Goal: Task Accomplishment & Management: Manage account settings

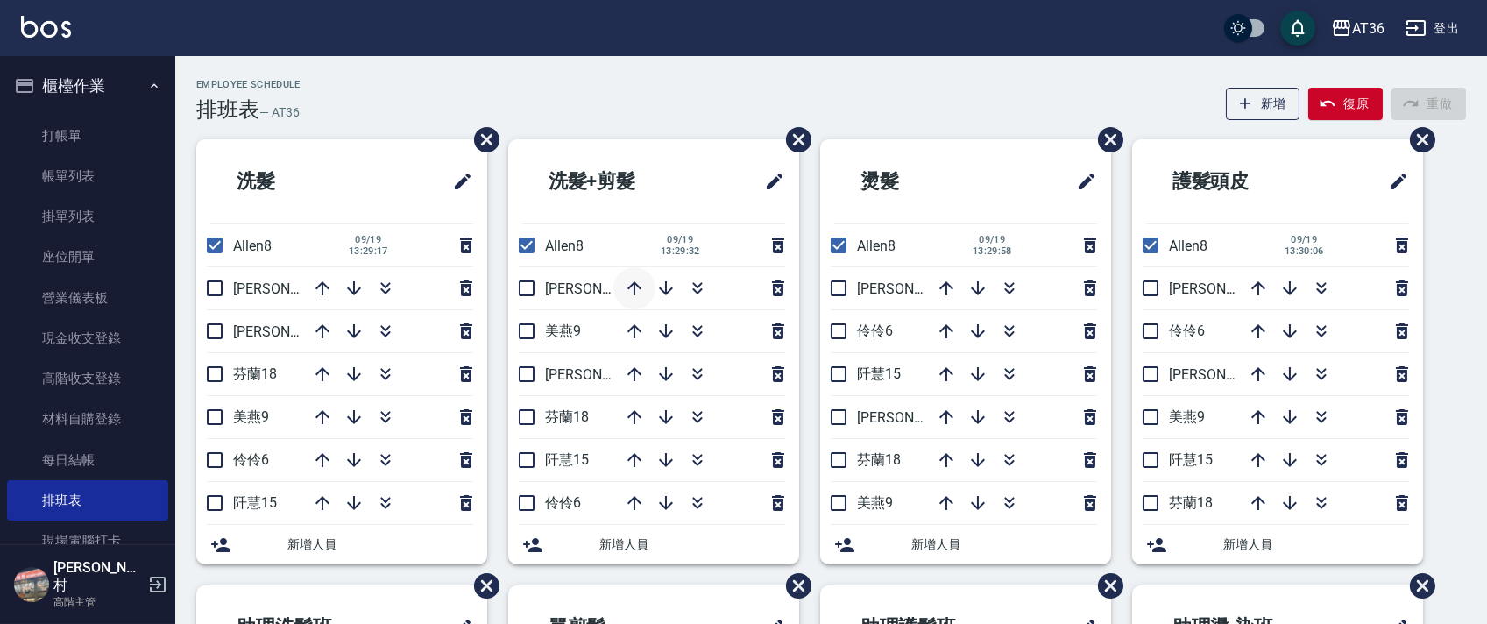
click at [633, 289] on icon "button" at bounding box center [634, 288] width 21 height 21
click at [666, 504] on icon "button" at bounding box center [666, 503] width 14 height 14
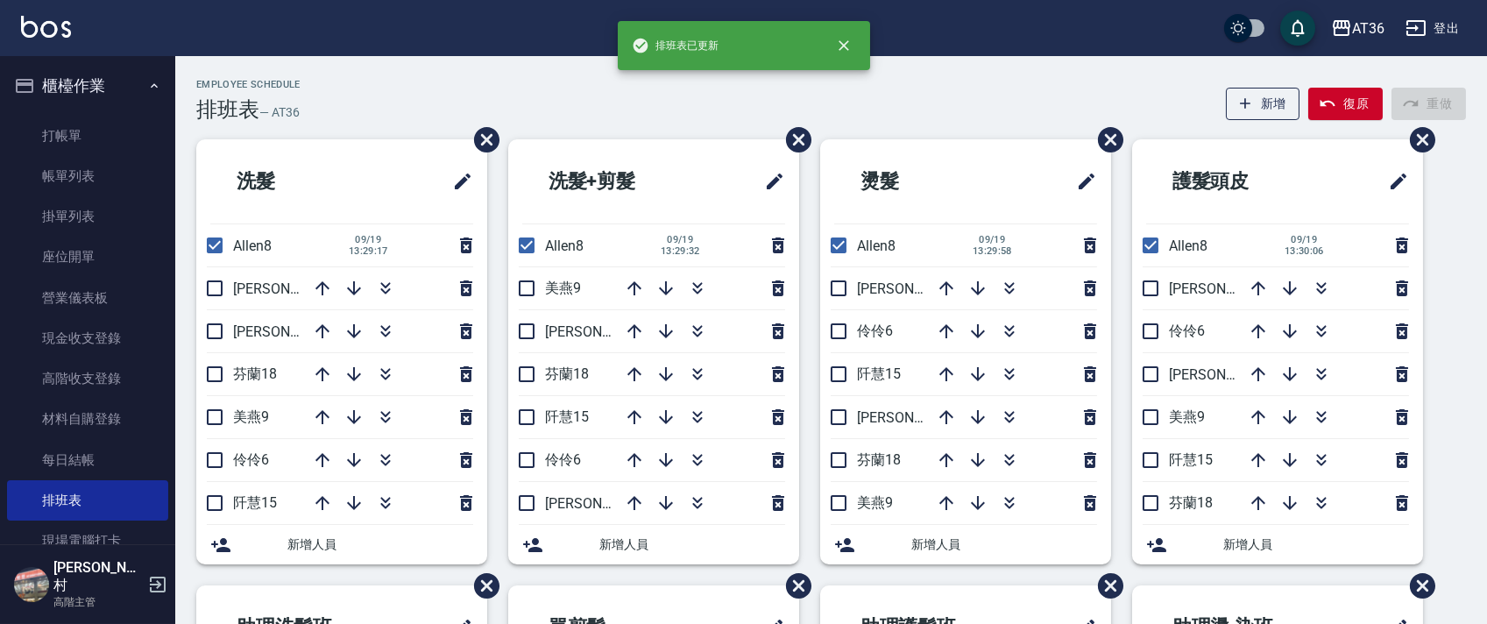
click at [666, 503] on icon "button" at bounding box center [666, 503] width 14 height 14
click at [523, 289] on input "checkbox" at bounding box center [526, 288] width 37 height 37
checkbox input "true"
click at [631, 327] on icon "button" at bounding box center [634, 331] width 21 height 21
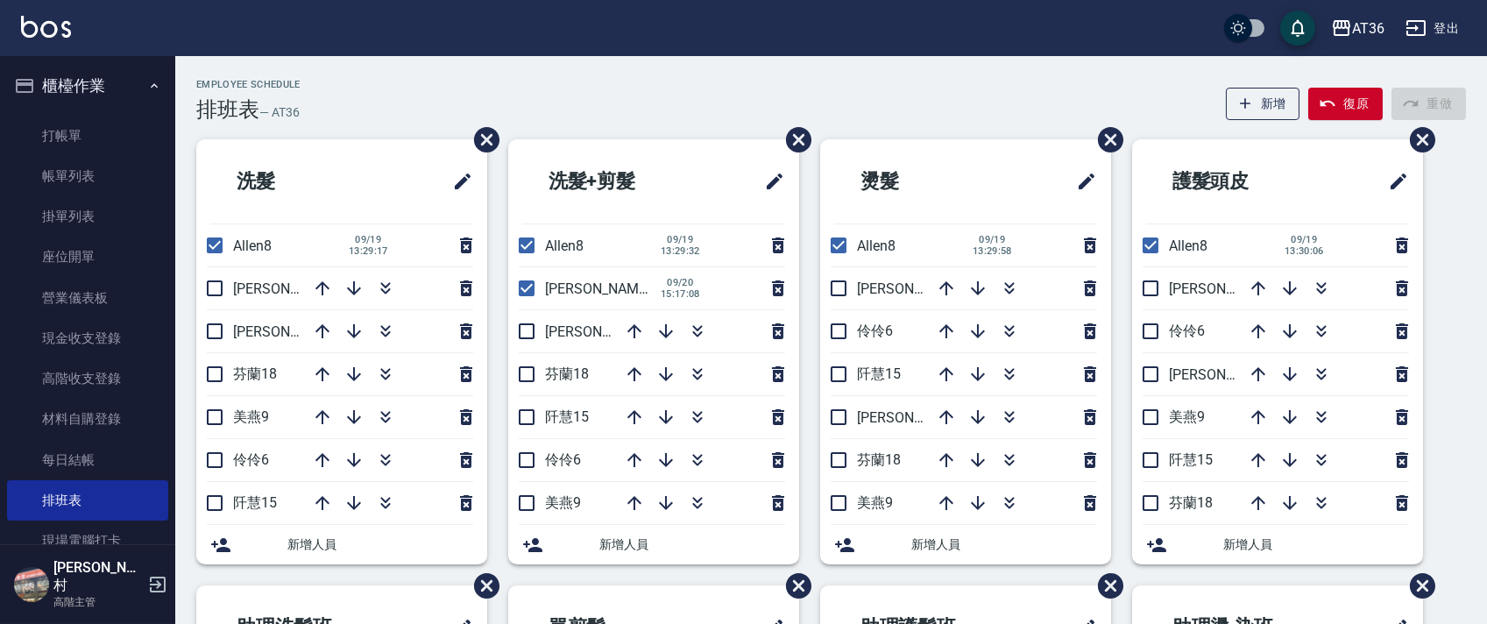
click at [631, 327] on icon "button" at bounding box center [634, 331] width 21 height 21
click at [219, 241] on input "checkbox" at bounding box center [214, 245] width 37 height 37
checkbox input "false"
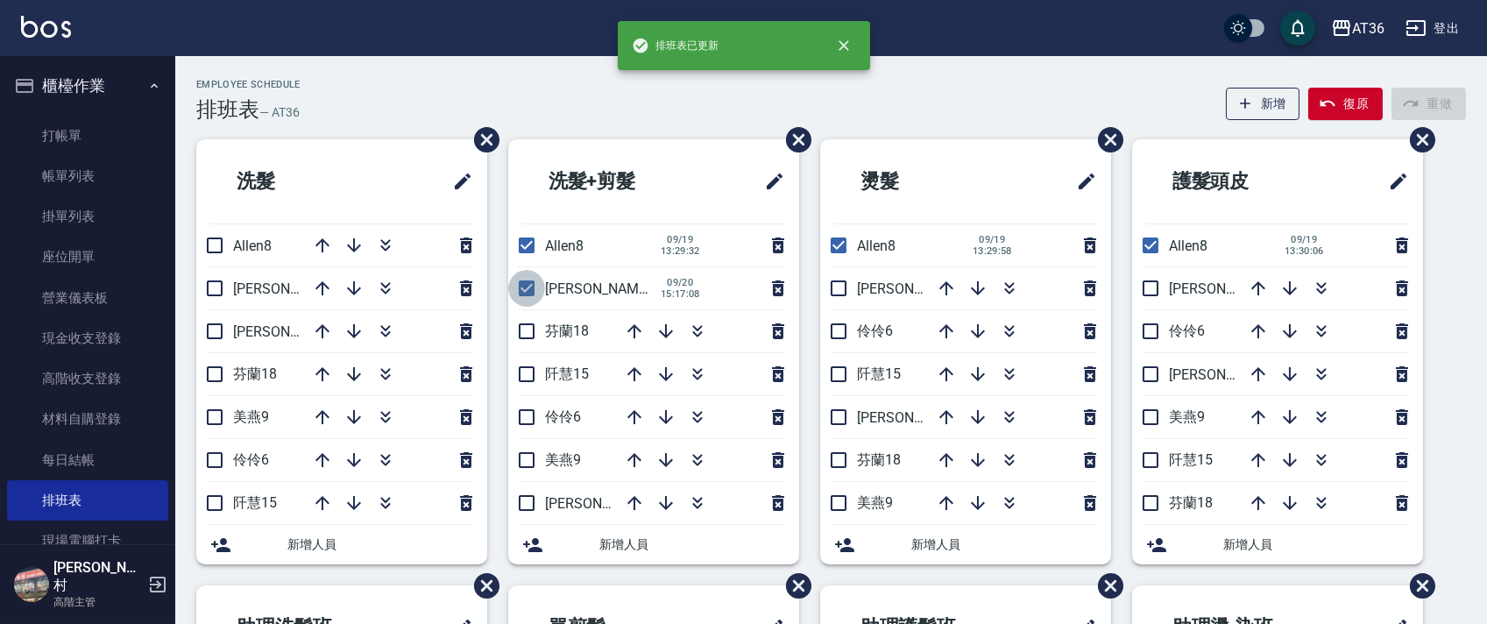
click at [531, 291] on input "checkbox" at bounding box center [526, 288] width 37 height 37
checkbox input "false"
click at [525, 244] on input "checkbox" at bounding box center [526, 245] width 37 height 37
checkbox input "false"
click at [842, 247] on input "checkbox" at bounding box center [838, 245] width 37 height 37
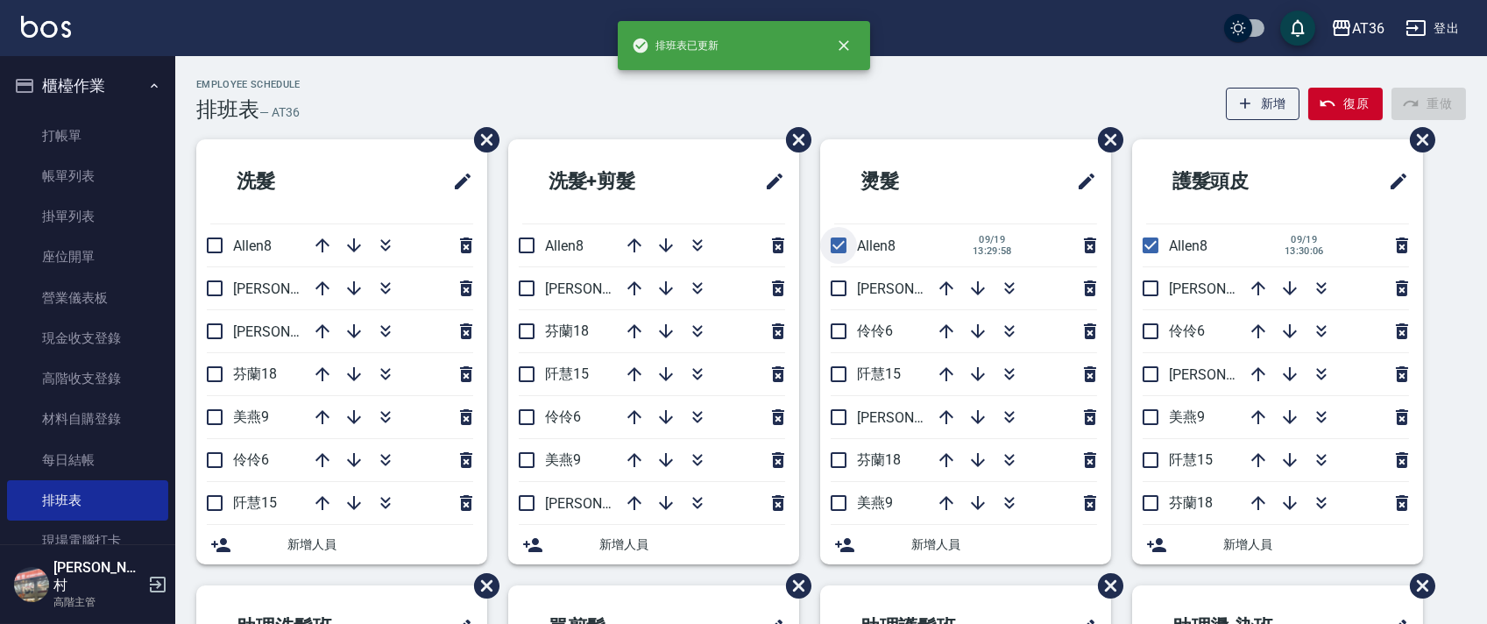
checkbox input "false"
click at [1145, 245] on input "checkbox" at bounding box center [1150, 245] width 37 height 37
checkbox input "false"
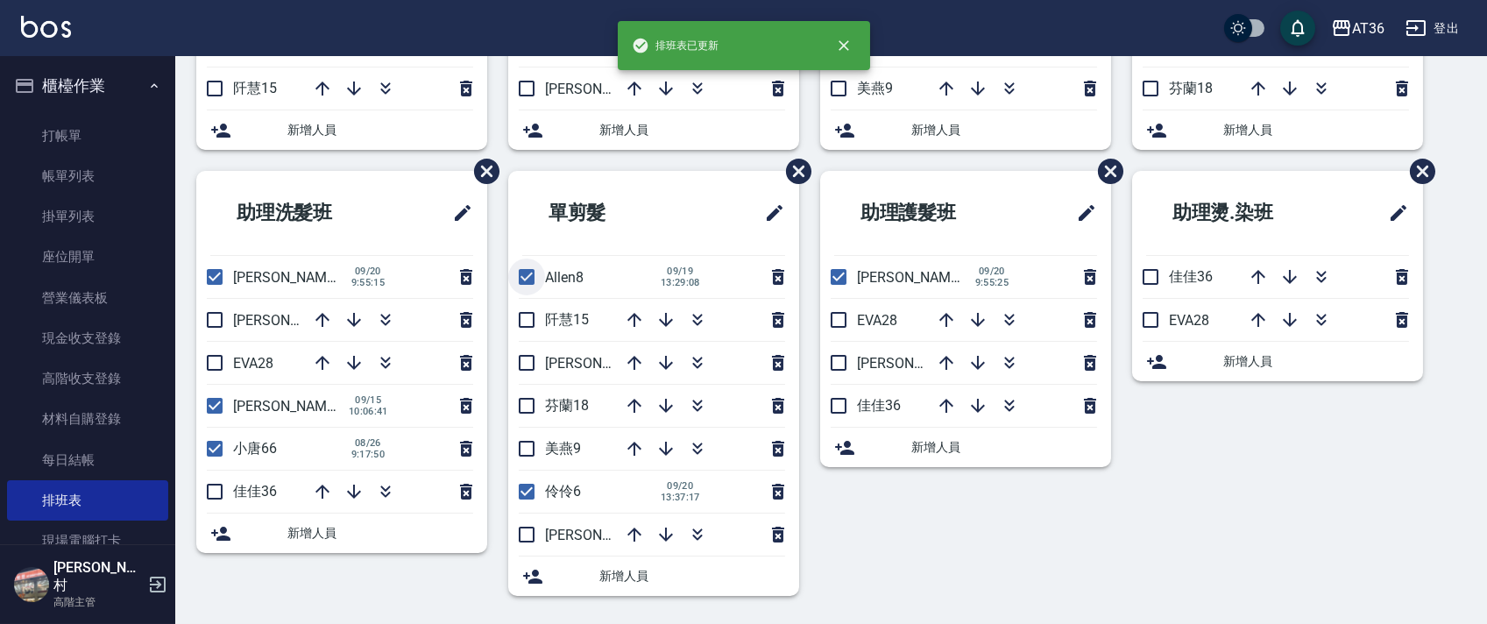
click at [527, 281] on input "checkbox" at bounding box center [526, 277] width 37 height 37
checkbox input "false"
drag, startPoint x: 526, startPoint y: 492, endPoint x: 747, endPoint y: 356, distance: 259.3
click at [526, 493] on input "checkbox" at bounding box center [526, 491] width 37 height 37
checkbox input "false"
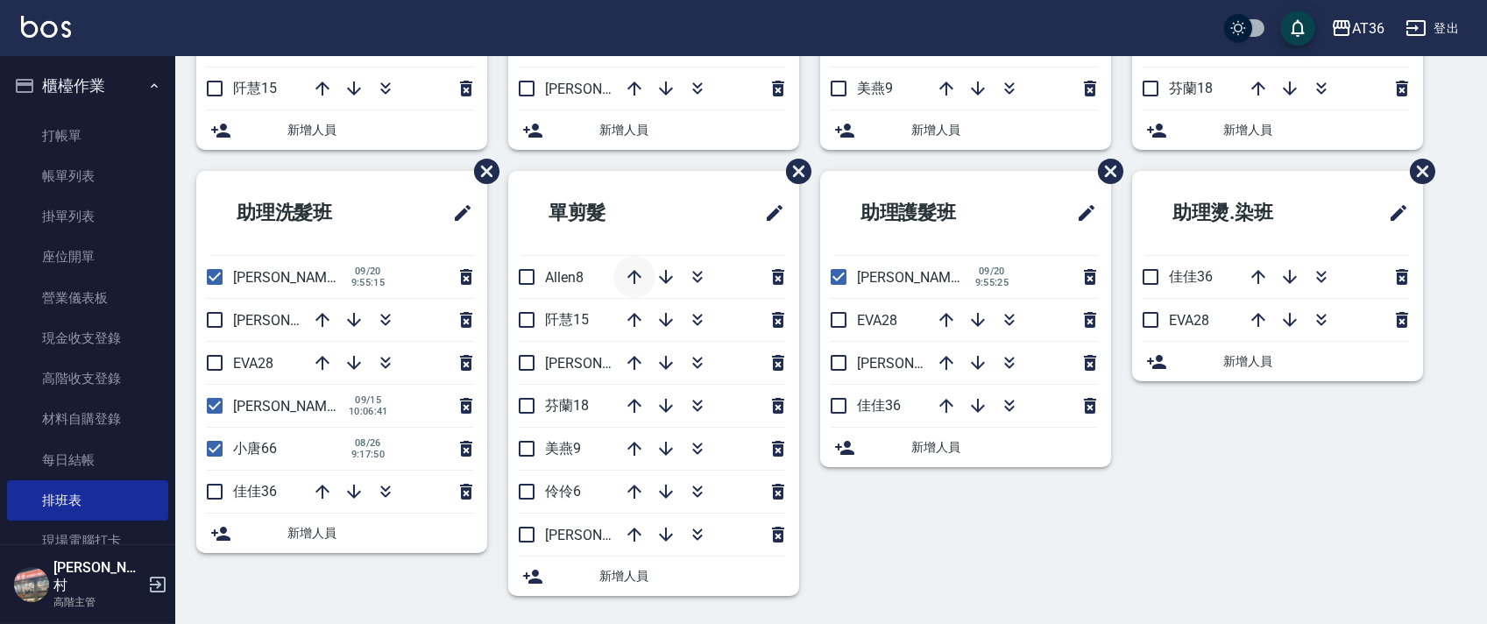
click at [634, 280] on icon "button" at bounding box center [634, 277] width 14 height 14
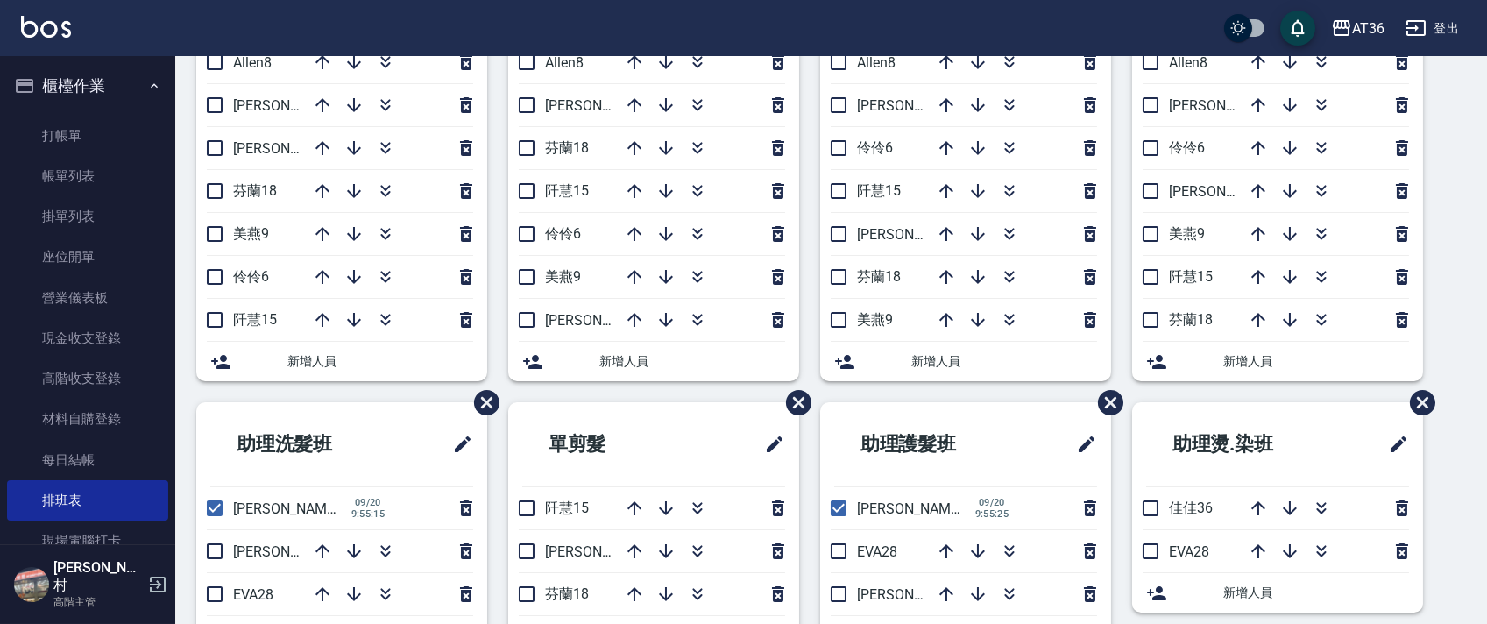
scroll to position [0, 0]
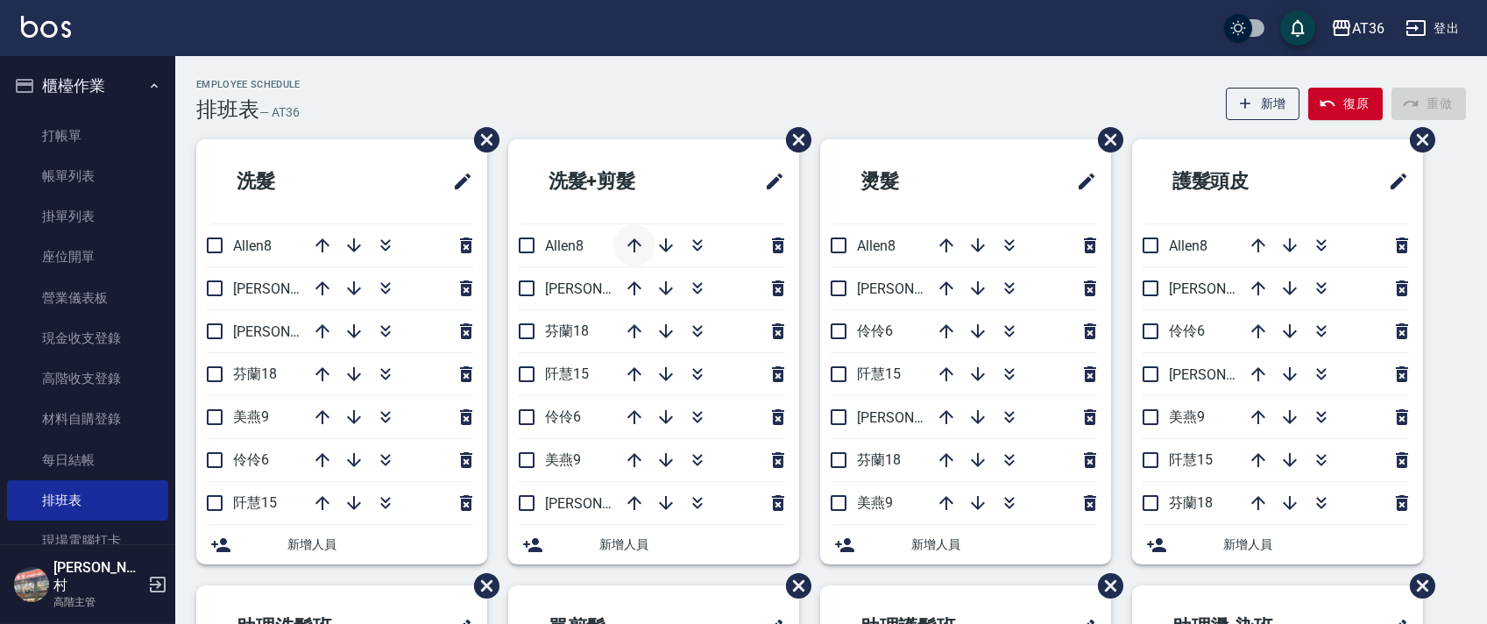
click at [634, 238] on icon "button" at bounding box center [634, 245] width 21 height 21
click at [668, 507] on icon "button" at bounding box center [666, 503] width 14 height 14
click at [527, 288] on input "checkbox" at bounding box center [526, 288] width 37 height 37
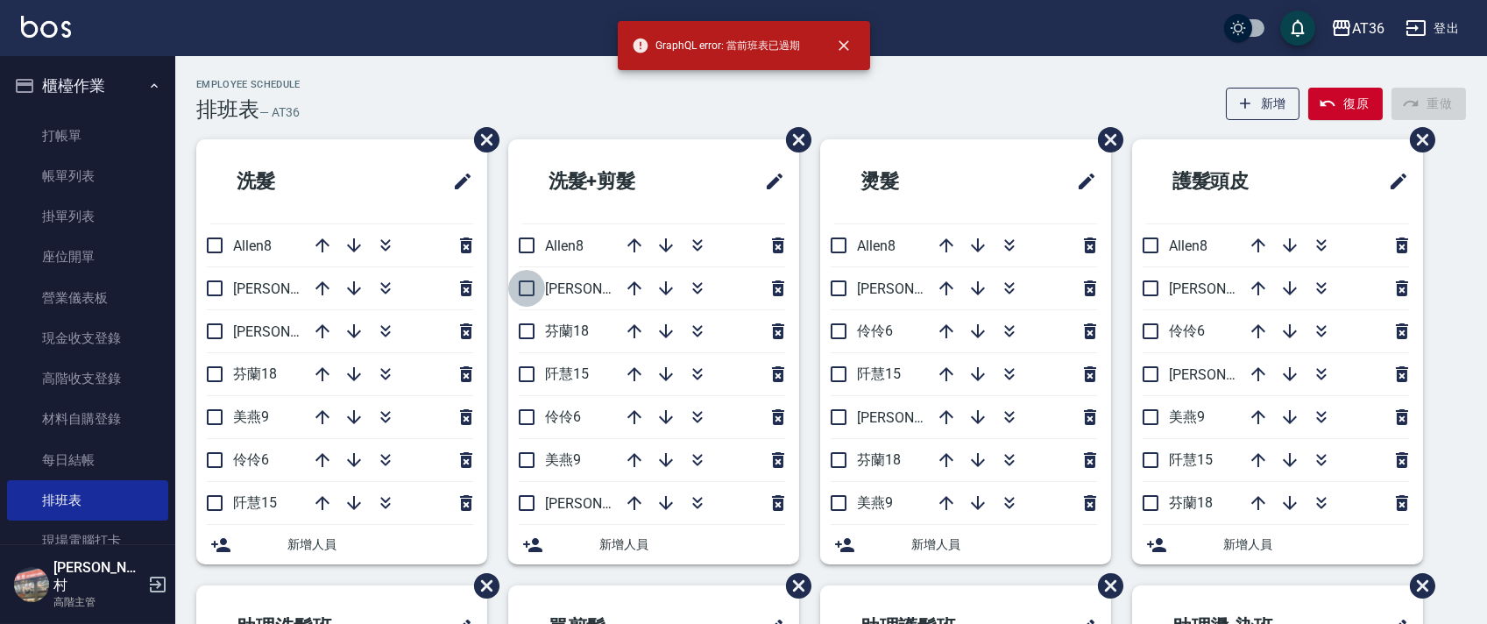
click at [522, 287] on input "checkbox" at bounding box center [526, 288] width 37 height 37
checkbox input "true"
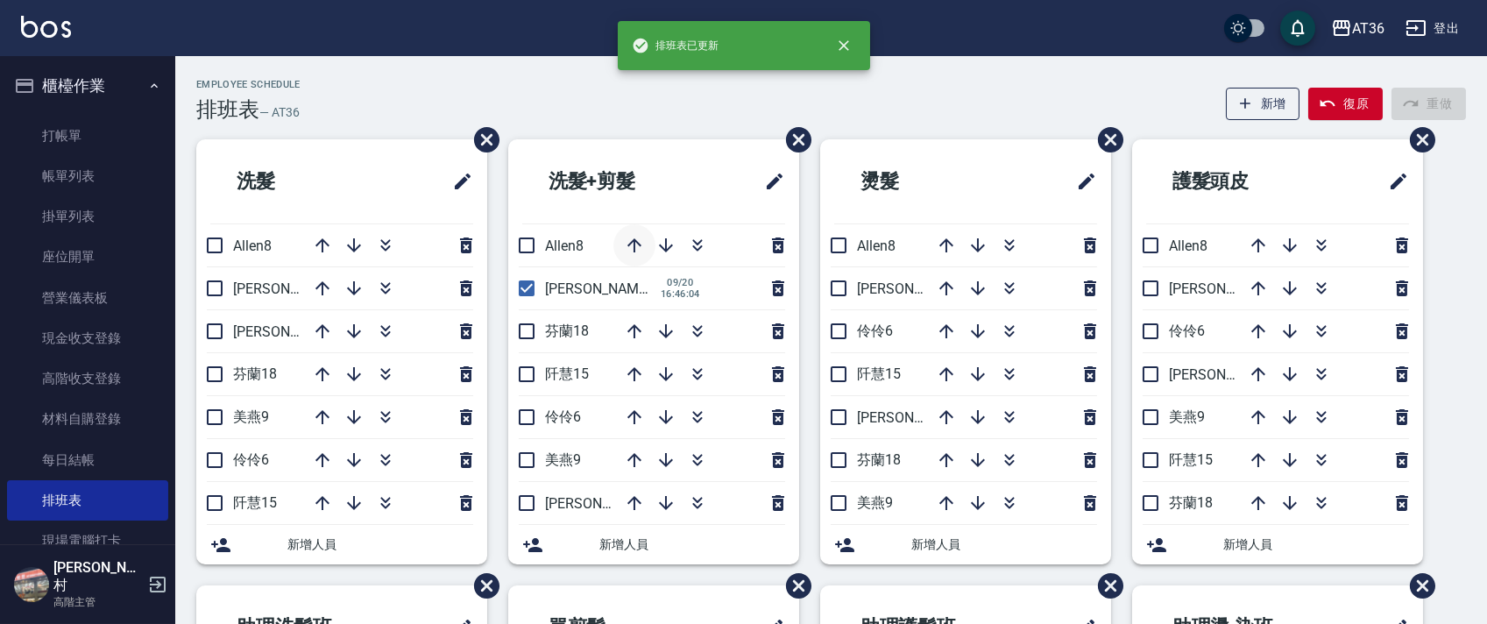
click at [635, 250] on icon "button" at bounding box center [634, 245] width 21 height 21
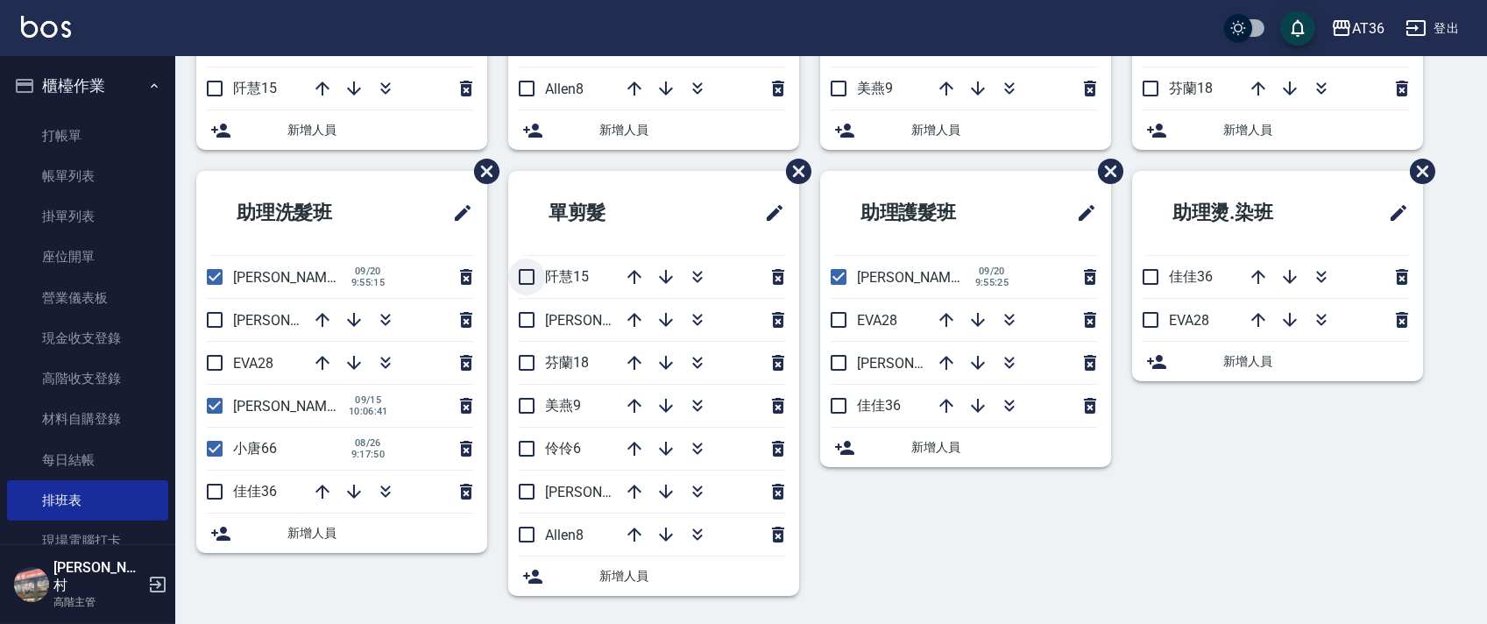
click at [517, 270] on input "checkbox" at bounding box center [526, 277] width 37 height 37
checkbox input "true"
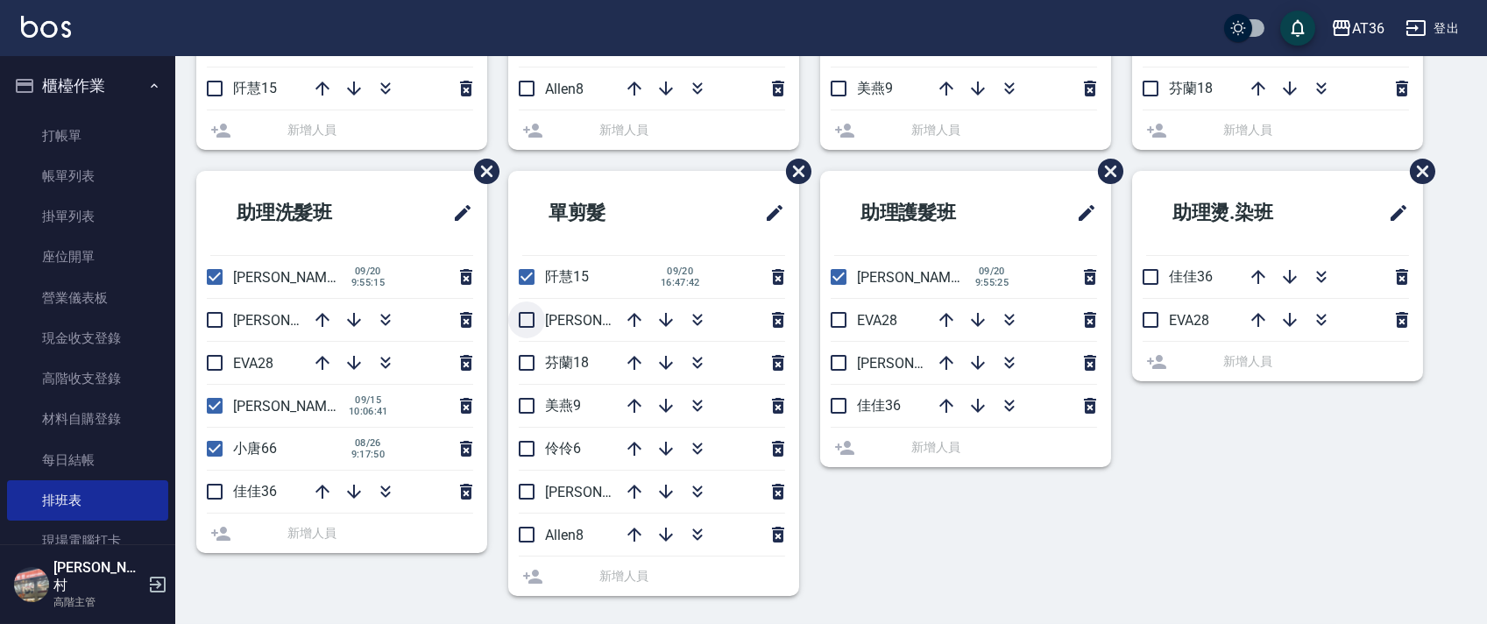
click at [525, 319] on input "checkbox" at bounding box center [526, 319] width 37 height 37
click at [527, 363] on li "芬蘭18" at bounding box center [653, 363] width 291 height 42
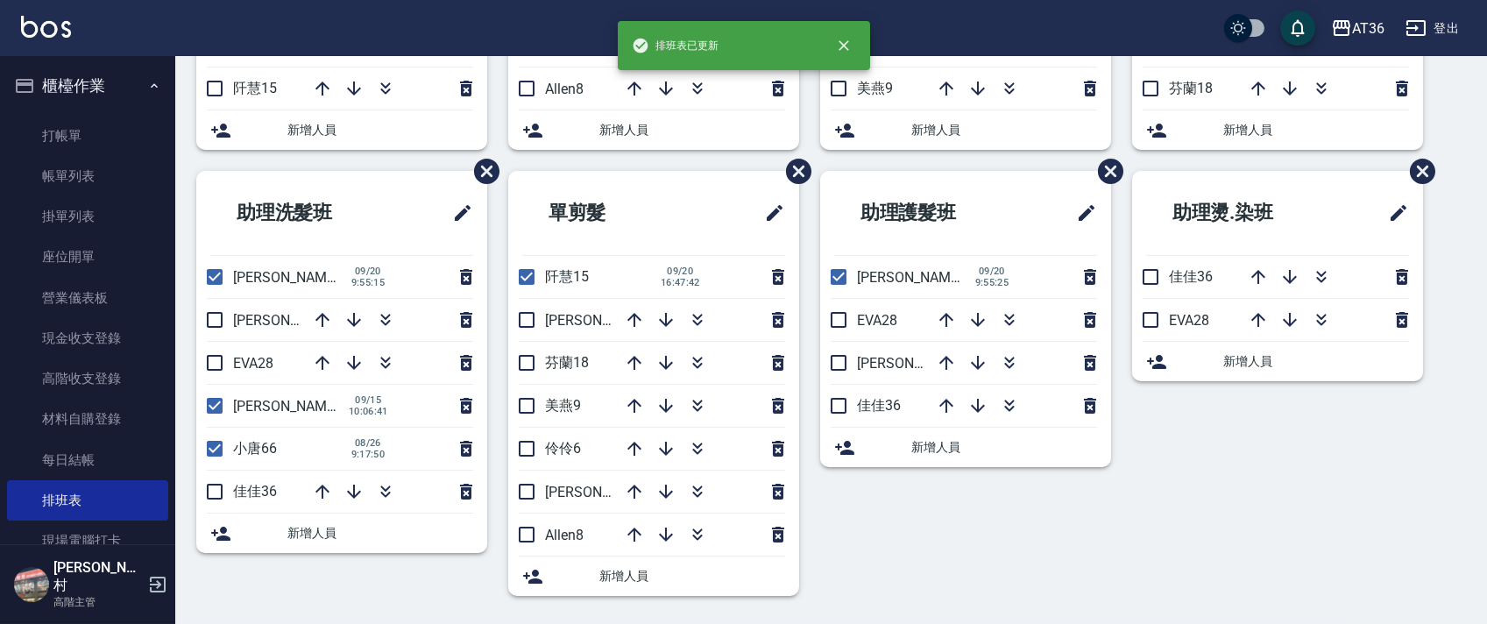
checkbox input "false"
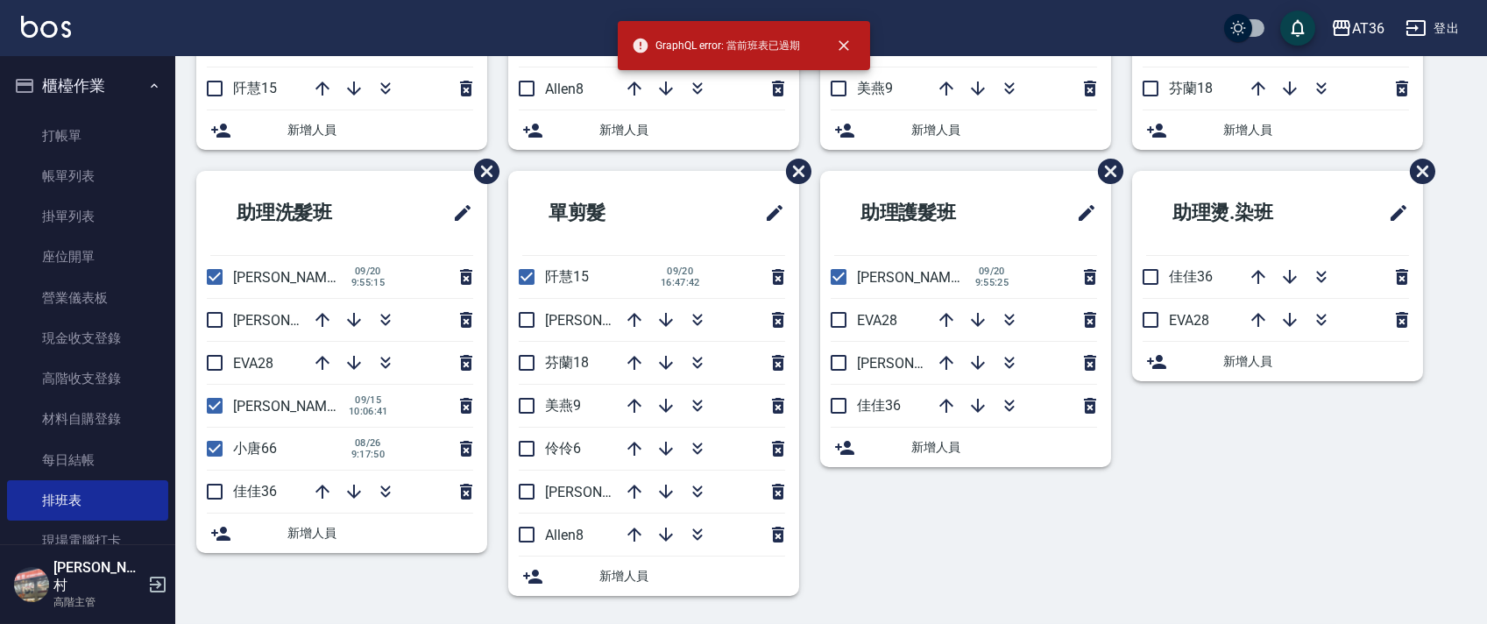
drag, startPoint x: 529, startPoint y: 316, endPoint x: 522, endPoint y: 380, distance: 64.4
click at [528, 316] on input "checkbox" at bounding box center [526, 319] width 37 height 37
checkbox input "true"
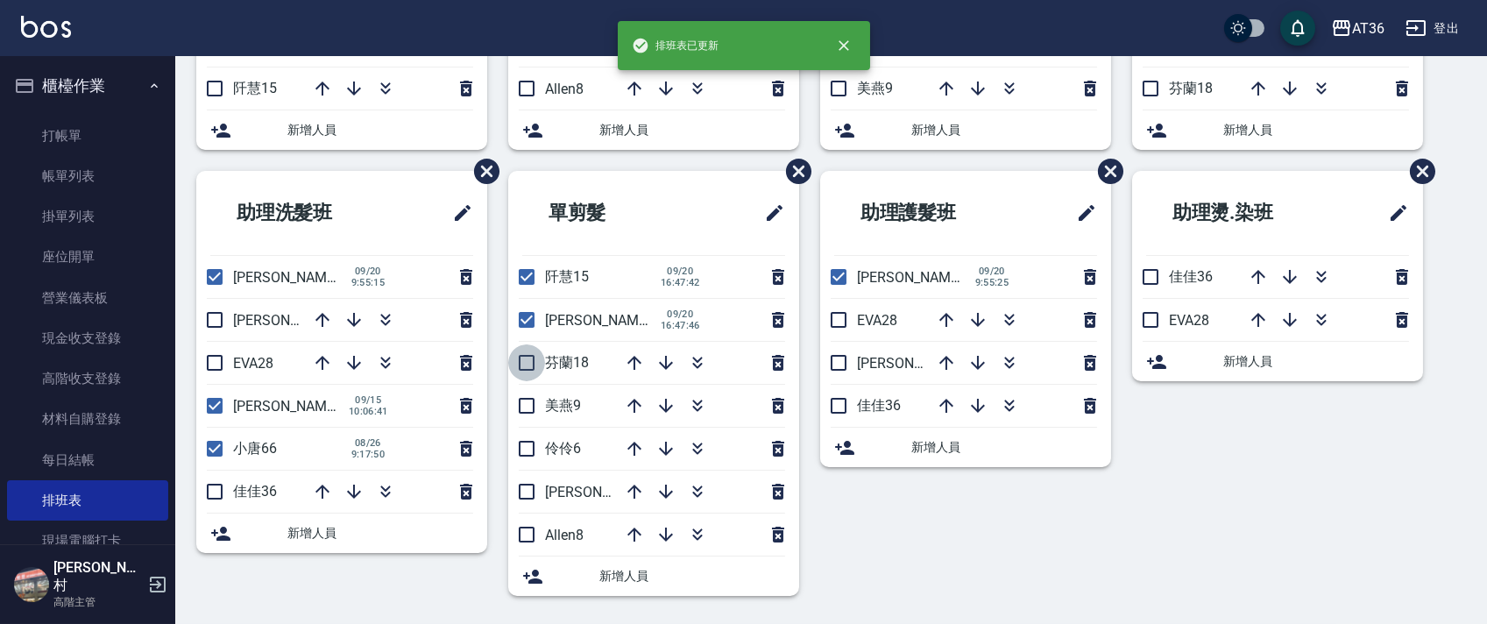
click at [520, 362] on input "checkbox" at bounding box center [526, 362] width 37 height 37
checkbox input "true"
drag, startPoint x: 528, startPoint y: 404, endPoint x: 643, endPoint y: 394, distance: 116.1
click at [527, 405] on input "checkbox" at bounding box center [526, 405] width 37 height 37
checkbox input "true"
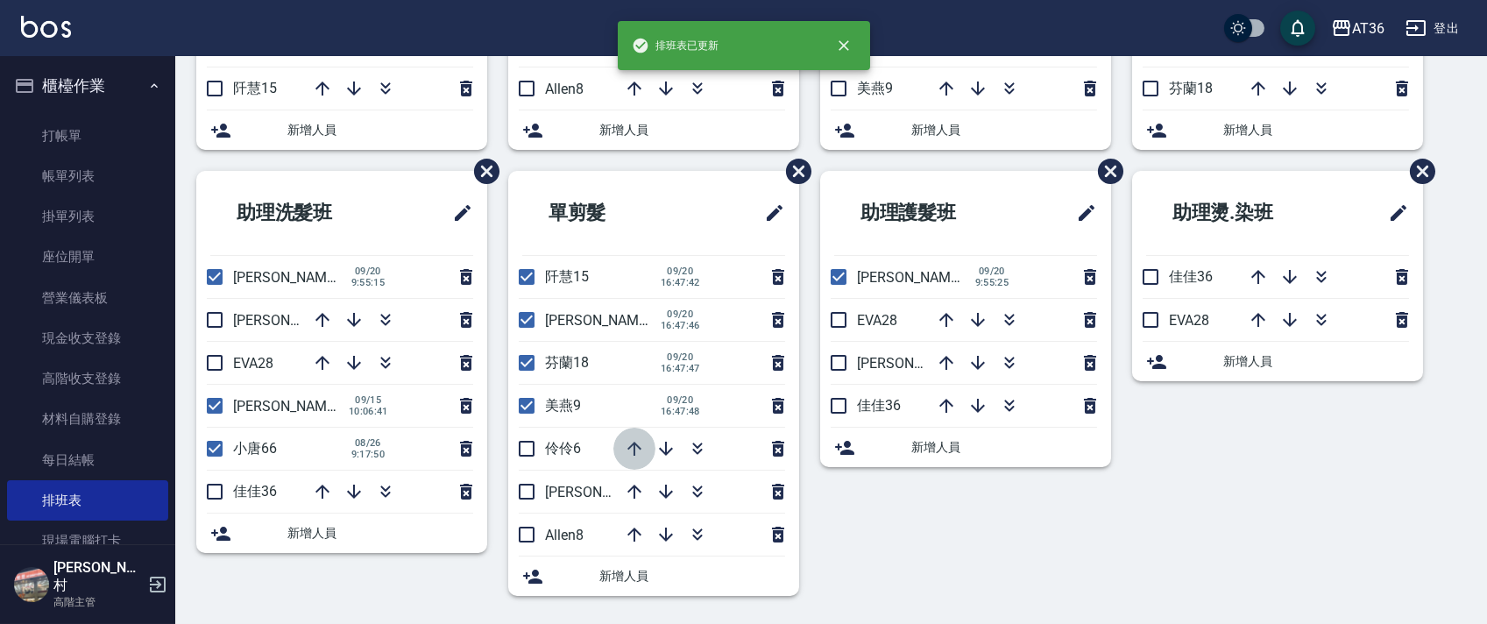
click at [632, 452] on icon "button" at bounding box center [634, 448] width 21 height 21
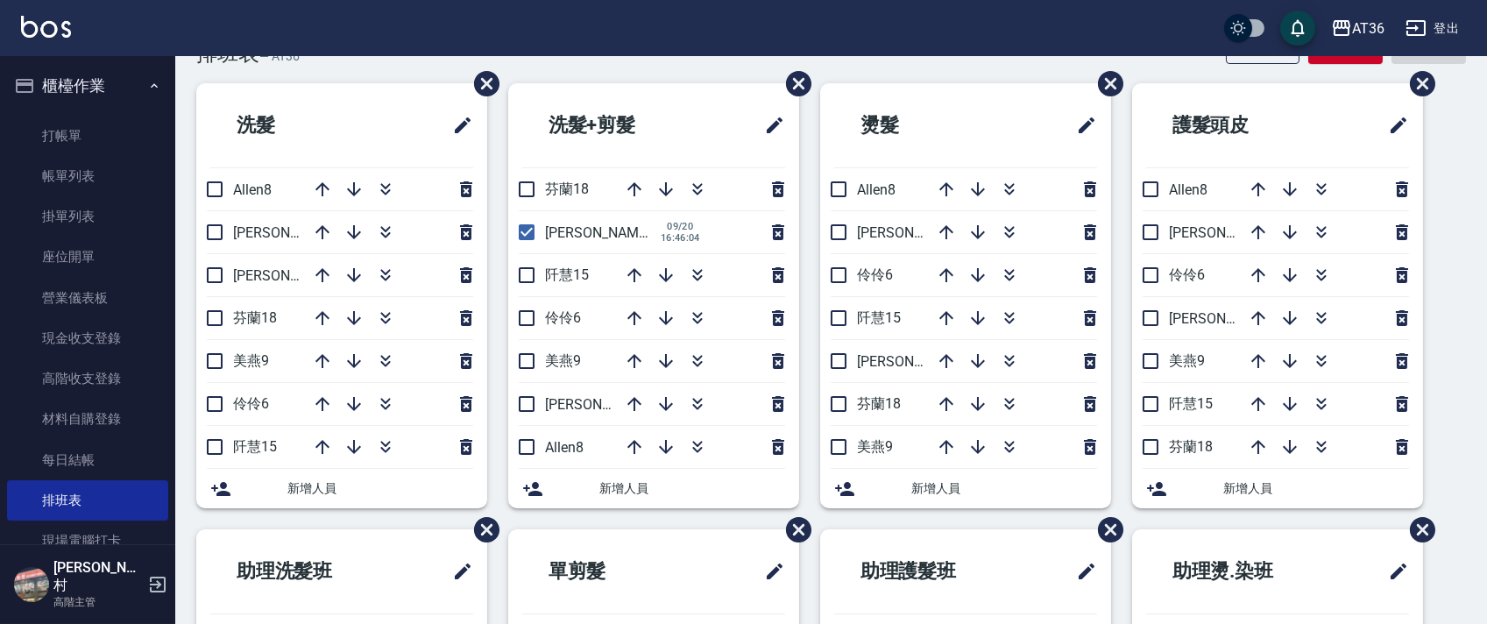
scroll to position [0, 0]
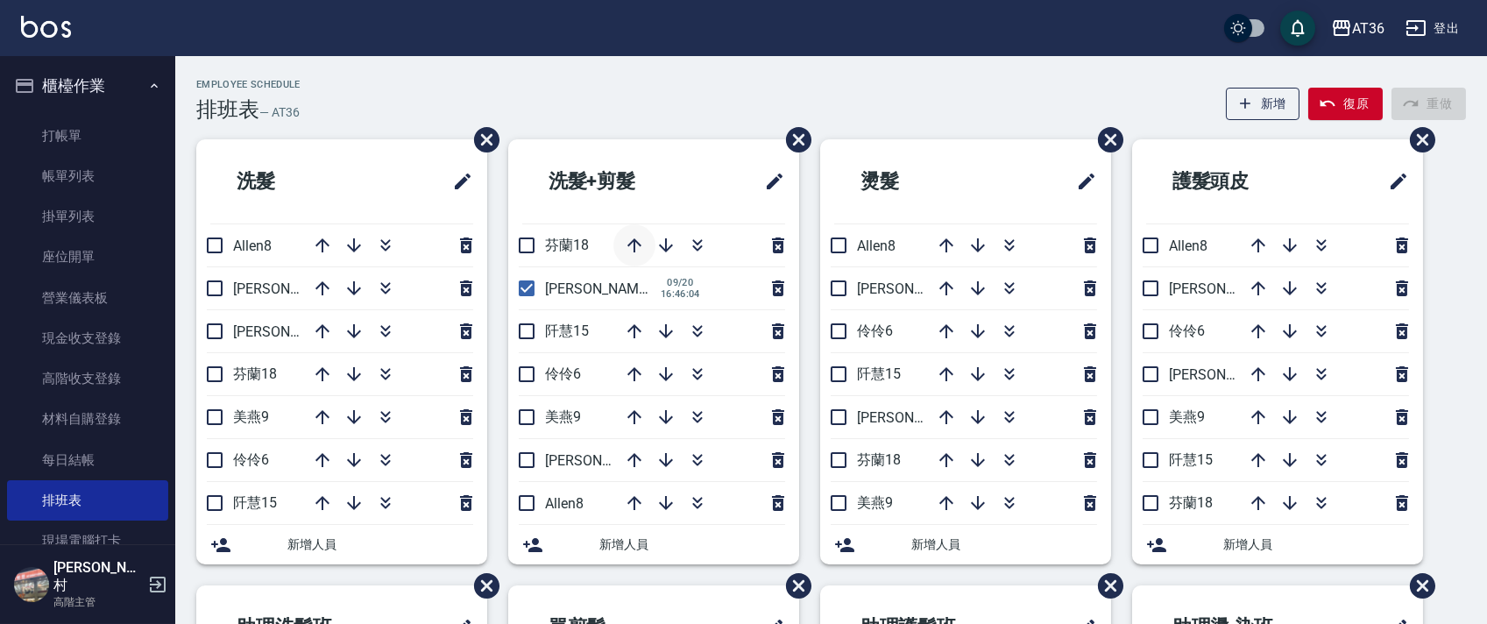
click at [633, 243] on icon "button" at bounding box center [634, 245] width 21 height 21
